Goal: Transaction & Acquisition: Purchase product/service

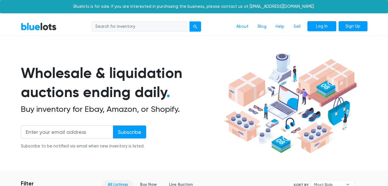
click at [316, 26] on link "Log In" at bounding box center [322, 26] width 29 height 10
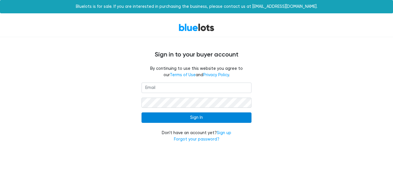
type input "devon@landhomedet.com"
click at [165, 117] on input "Sign In" at bounding box center [196, 117] width 110 height 10
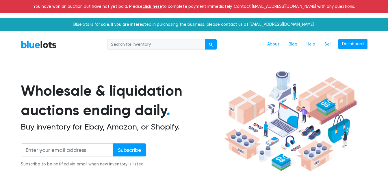
click at [162, 7] on link "click here" at bounding box center [153, 6] width 20 height 5
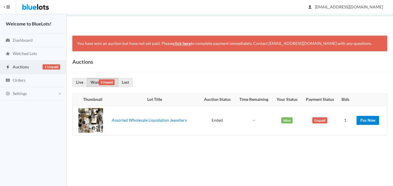
click at [370, 124] on link "Pay Now" at bounding box center [367, 120] width 23 height 9
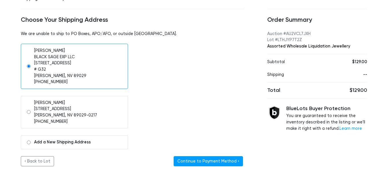
scroll to position [48, 0]
click at [29, 111] on input "radio" at bounding box center [29, 112] width 4 height 4
radio input "true"
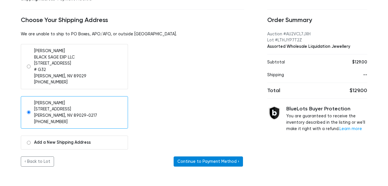
click at [208, 157] on button "Continue to Payment Method ›" at bounding box center [208, 161] width 69 height 10
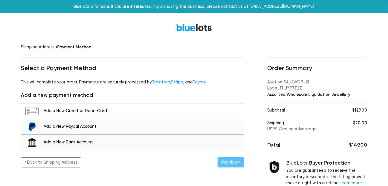
click at [65, 111] on div "Add a New Credit or Debit Card" at bounding box center [142, 111] width 197 height 6
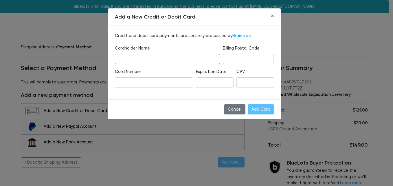
click at [147, 61] on input "text" at bounding box center [167, 59] width 105 height 10
click at [119, 84] on iframe at bounding box center [154, 82] width 71 height 6
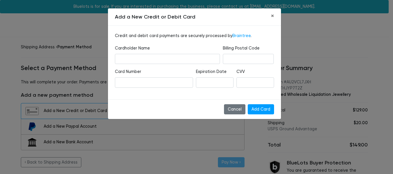
click at [243, 49] on label "Billing Postal Code" at bounding box center [241, 48] width 37 height 6
click at [191, 61] on input "text" at bounding box center [167, 59] width 105 height 10
type input "devon hunter"
drag, startPoint x: 262, startPoint y: 108, endPoint x: 258, endPoint y: 108, distance: 4.1
click at [258, 108] on input "Add Card" at bounding box center [261, 109] width 26 height 10
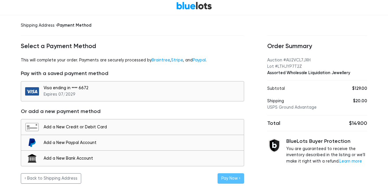
scroll to position [23, 0]
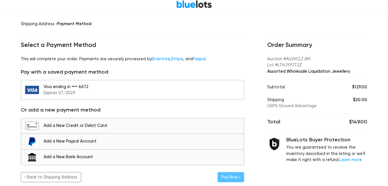
click at [117, 94] on div "Visa ending in •••• 6672 Expires 07/2029" at bounding box center [142, 90] width 197 height 12
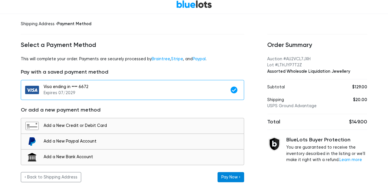
click at [224, 175] on button "Pay Now ›" at bounding box center [231, 177] width 27 height 10
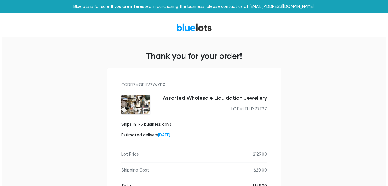
click at [198, 28] on link "BlueLots" at bounding box center [194, 27] width 36 height 8
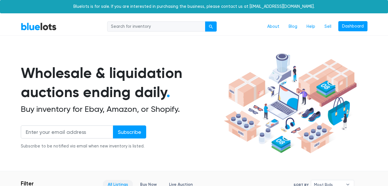
click at [46, 33] on nav "BlueLots About Blog Help Sell Dashboard" at bounding box center [194, 27] width 388 height 18
click at [46, 30] on link "BlueLots" at bounding box center [39, 26] width 36 height 8
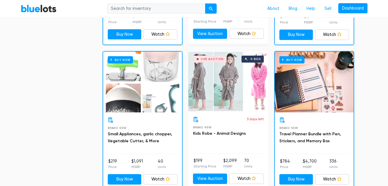
scroll to position [751, 0]
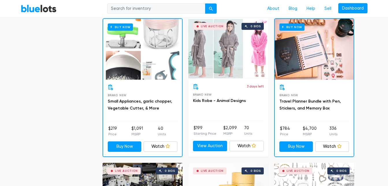
click at [308, 42] on div "Buy Now" at bounding box center [314, 49] width 79 height 61
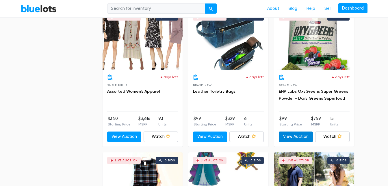
scroll to position [1473, 0]
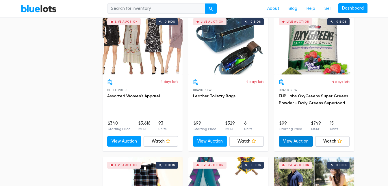
drag, startPoint x: 295, startPoint y: 141, endPoint x: 283, endPoint y: 142, distance: 11.9
click at [283, 142] on link "View Auction" at bounding box center [296, 141] width 34 height 10
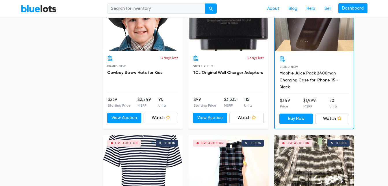
scroll to position [2375, 0]
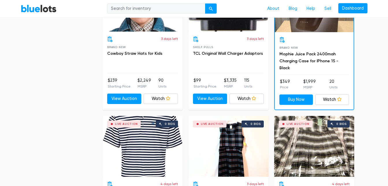
click at [154, 26] on div "Live Auction 0 bids" at bounding box center [143, 1] width 80 height 61
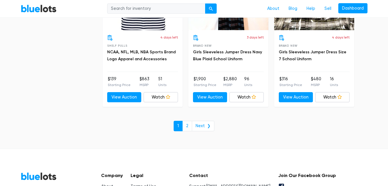
scroll to position [2537, 0]
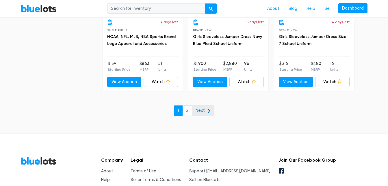
click at [205, 111] on link "Next ❯" at bounding box center [203, 110] width 23 height 10
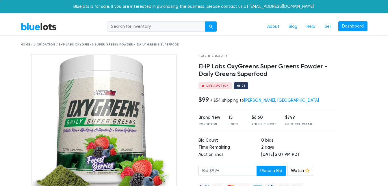
click at [283, 142] on td "0 bids" at bounding box center [299, 140] width 77 height 7
drag, startPoint x: 260, startPoint y: 170, endPoint x: 231, endPoint y: 172, distance: 29.3
click at [231, 172] on input "number" at bounding box center [228, 170] width 58 height 10
type input "99"
click at [267, 171] on button "Place a Bid" at bounding box center [271, 170] width 29 height 10
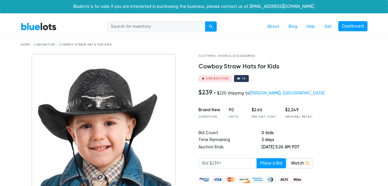
click at [164, 121] on img at bounding box center [104, 126] width 145 height 145
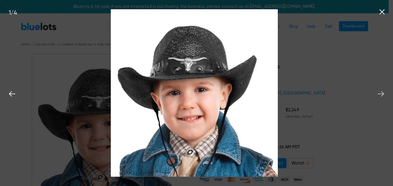
click at [381, 95] on icon at bounding box center [380, 93] width 9 height 9
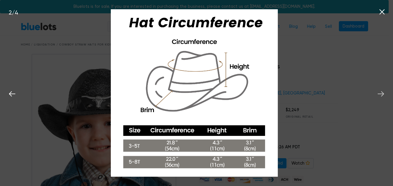
click at [381, 95] on icon at bounding box center [380, 93] width 9 height 9
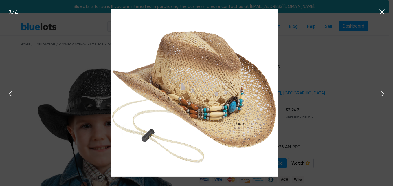
click at [379, 18] on div "3 / 4" at bounding box center [196, 93] width 393 height 186
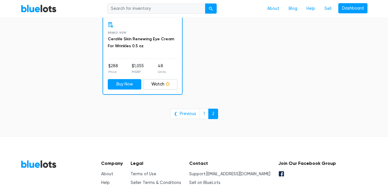
scroll to position [1136, 0]
